Goal: Check status: Check status

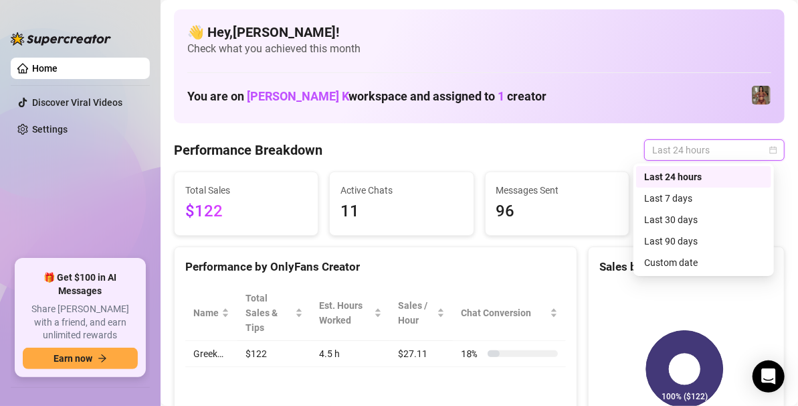
click at [682, 175] on div "Last 24 hours" at bounding box center [704, 176] width 119 height 15
click at [711, 143] on span "Last 24 hours" at bounding box center [715, 150] width 124 height 20
click at [677, 200] on div "Last 7 days" at bounding box center [704, 198] width 119 height 15
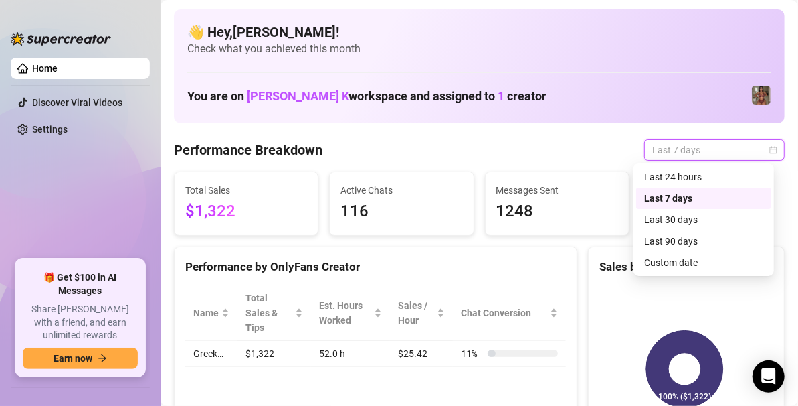
click at [677, 147] on span "Last 7 days" at bounding box center [715, 150] width 124 height 20
click at [694, 180] on div "Last 24 hours" at bounding box center [704, 176] width 119 height 15
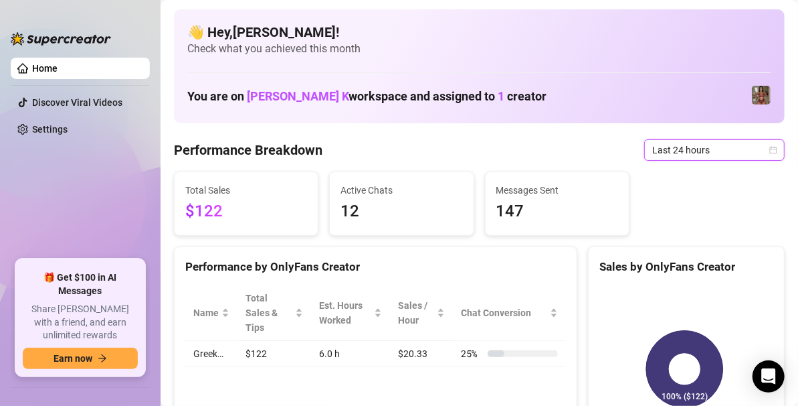
click at [507, 178] on div "Messages Sent 147" at bounding box center [557, 203] width 143 height 63
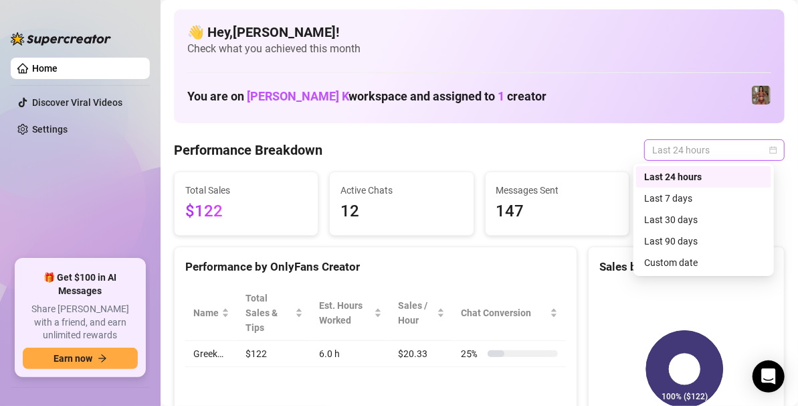
click at [755, 142] on span "Last 24 hours" at bounding box center [715, 150] width 124 height 20
click at [650, 252] on div "Custom date" at bounding box center [704, 262] width 135 height 21
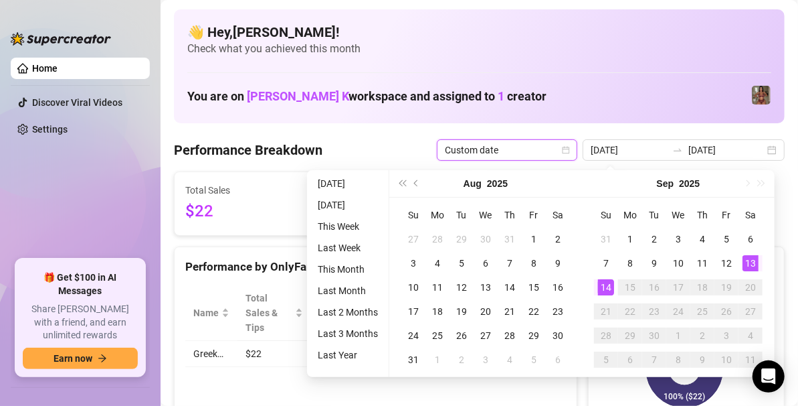
type input "[DATE]"
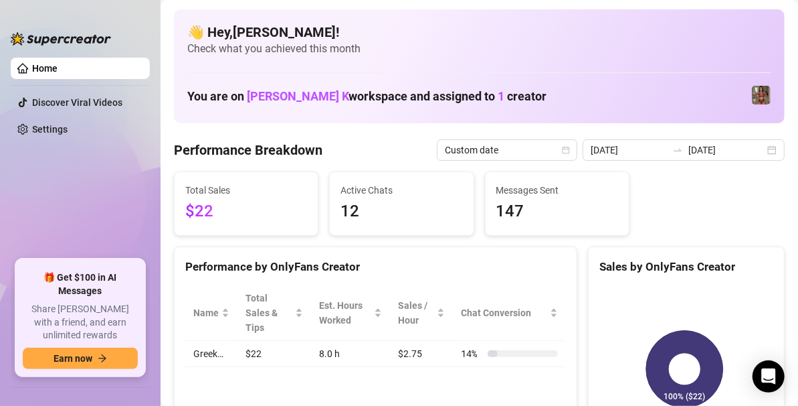
click at [274, 197] on span "Total Sales" at bounding box center [246, 190] width 122 height 15
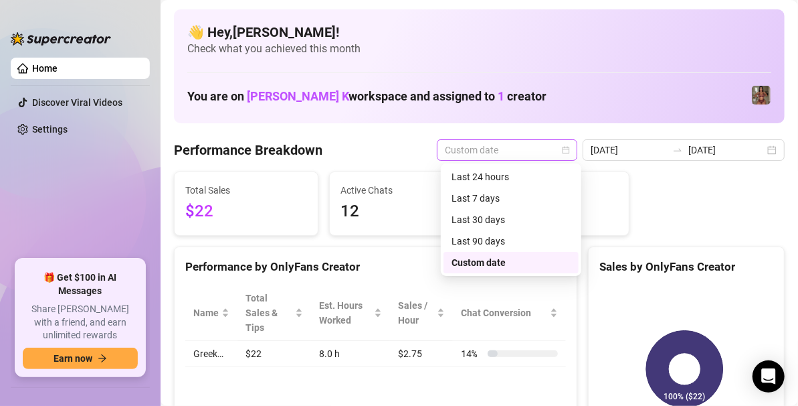
click at [564, 152] on span "Custom date" at bounding box center [507, 150] width 124 height 20
click at [488, 177] on div "Last 24 hours" at bounding box center [511, 176] width 119 height 15
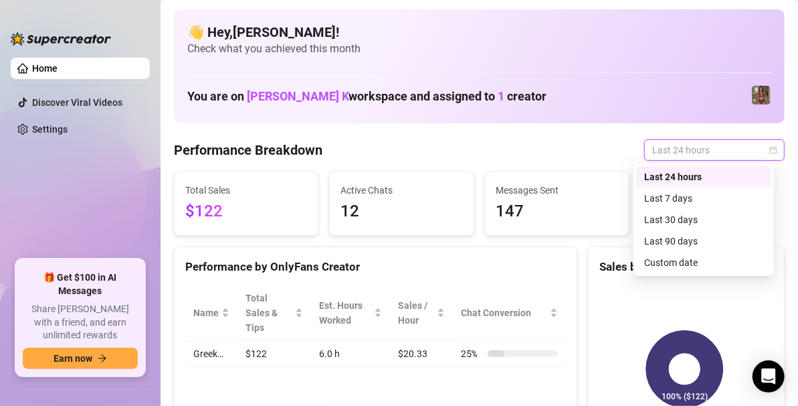
click at [753, 153] on span "Last 24 hours" at bounding box center [715, 150] width 124 height 20
click at [659, 262] on div "Custom date" at bounding box center [704, 262] width 119 height 15
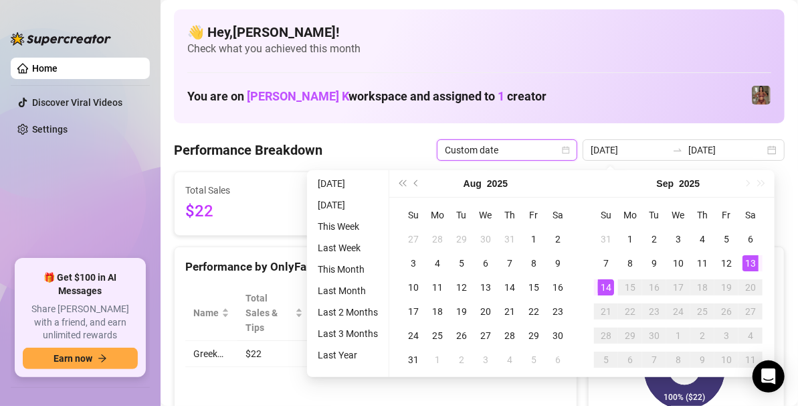
click at [589, 377] on div "Greek… 100% ($22)" at bounding box center [686, 368] width 195 height 189
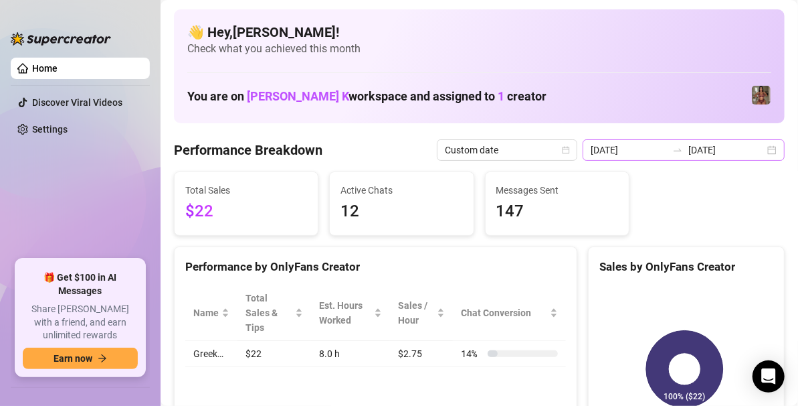
click at [683, 153] on div at bounding box center [677, 150] width 21 height 11
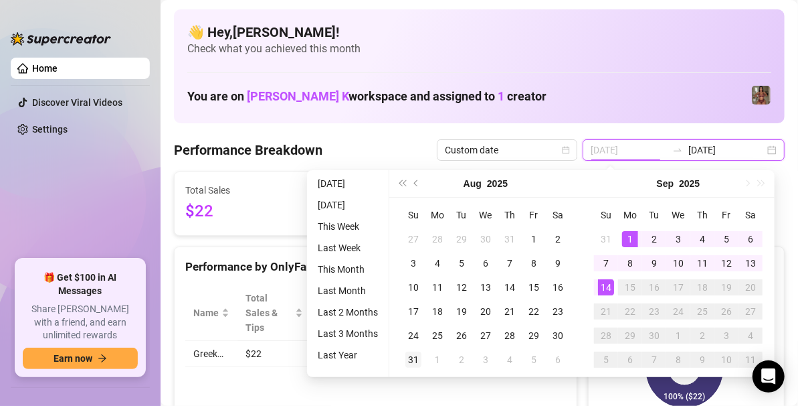
type input "[DATE]"
click at [418, 354] on div "31" at bounding box center [414, 359] width 16 height 16
type input "[DATE]"
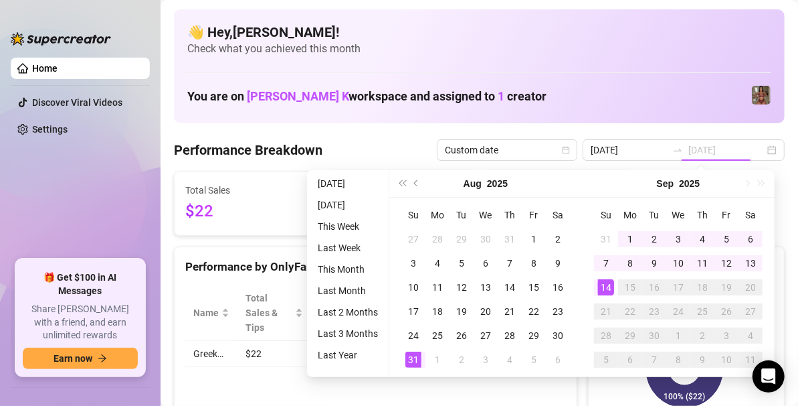
click at [604, 284] on div "14" at bounding box center [606, 287] width 16 height 16
type input "[DATE]"
